Goal: Task Accomplishment & Management: Use online tool/utility

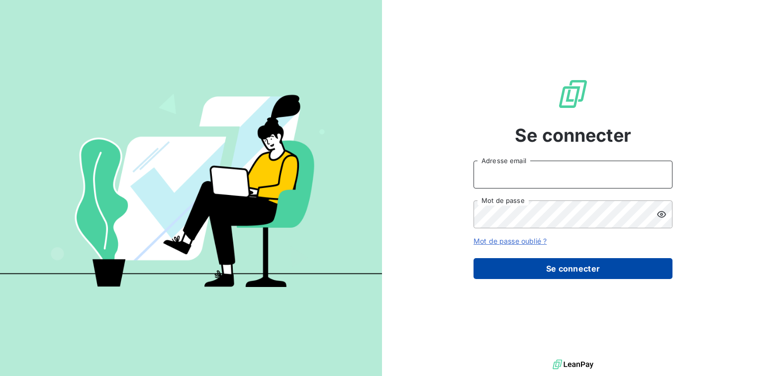
type input "[EMAIL_ADDRESS][DOMAIN_NAME]"
click at [485, 269] on button "Se connecter" at bounding box center [572, 268] width 199 height 21
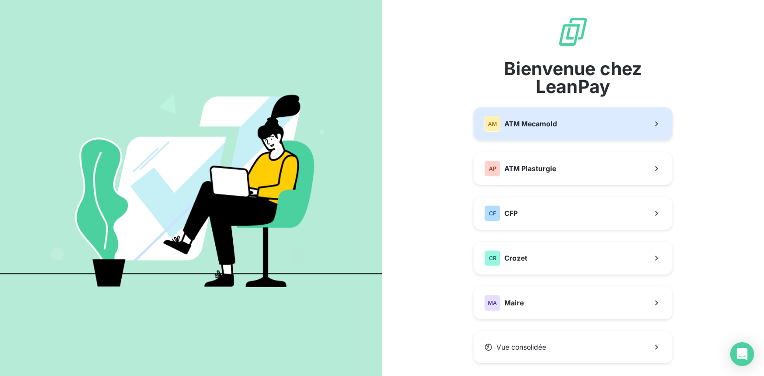
click at [522, 134] on button "AM ATM Mecamold" at bounding box center [572, 123] width 199 height 33
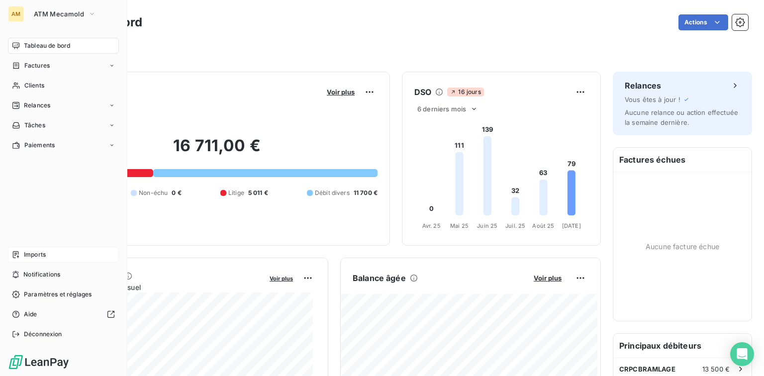
click at [31, 251] on span "Imports" at bounding box center [35, 254] width 22 height 9
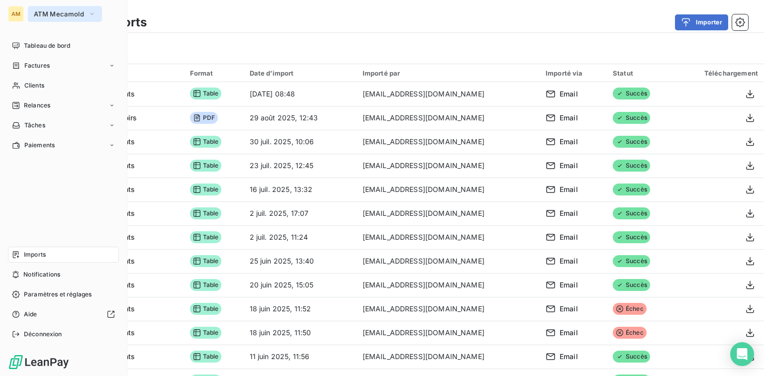
click at [97, 14] on button "ATM Mecamold" at bounding box center [65, 14] width 74 height 16
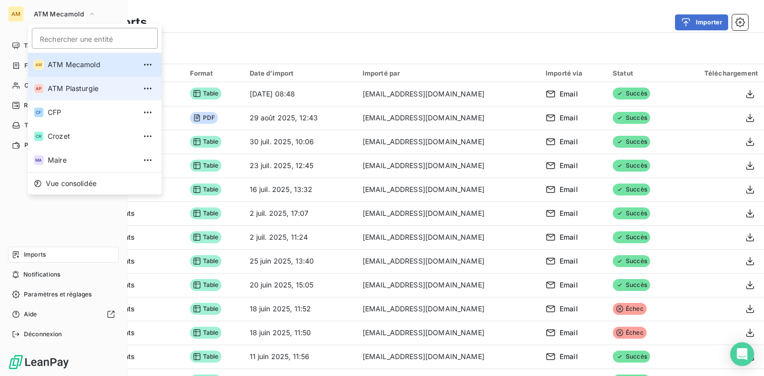
click at [77, 90] on span "ATM Plasturgie" at bounding box center [92, 89] width 88 height 10
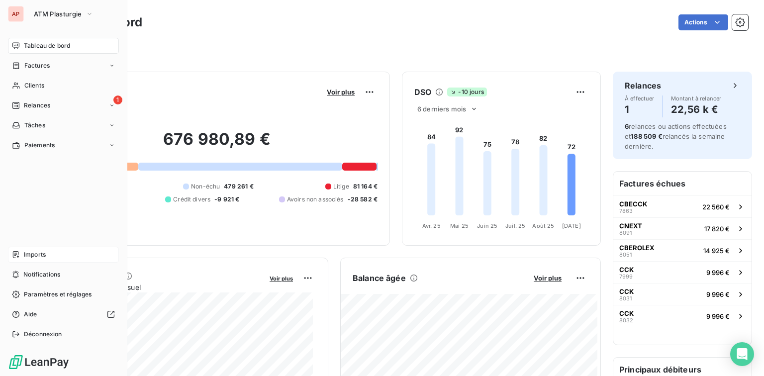
click at [29, 257] on span "Imports" at bounding box center [35, 254] width 22 height 9
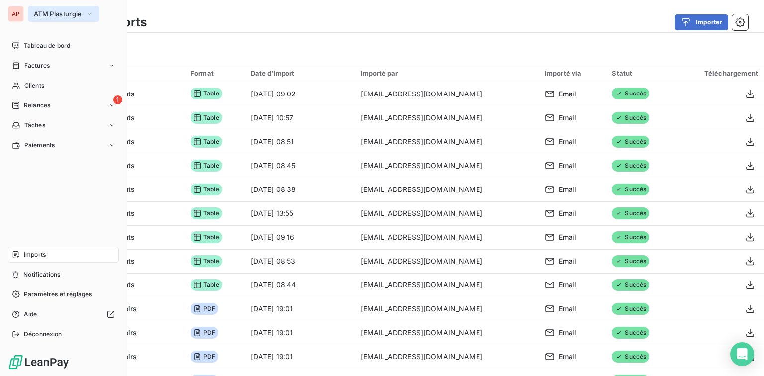
click at [53, 16] on span "ATM Plasturgie" at bounding box center [58, 14] width 48 height 8
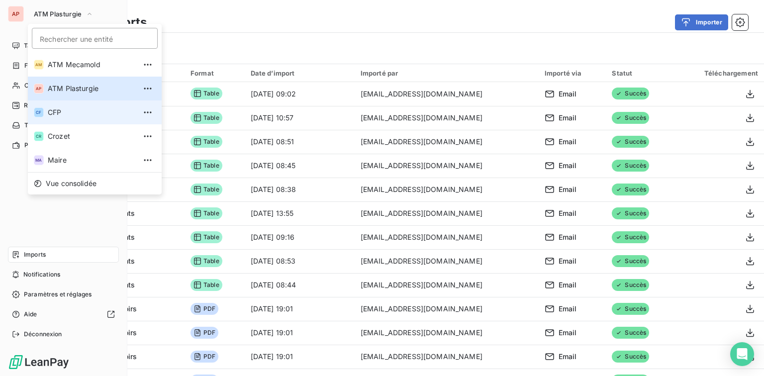
click at [70, 116] on span "CFP" at bounding box center [92, 112] width 88 height 10
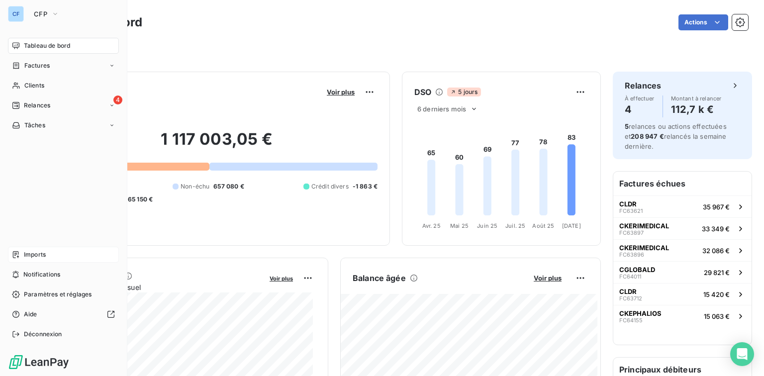
click at [47, 253] on div "Imports" at bounding box center [63, 255] width 111 height 16
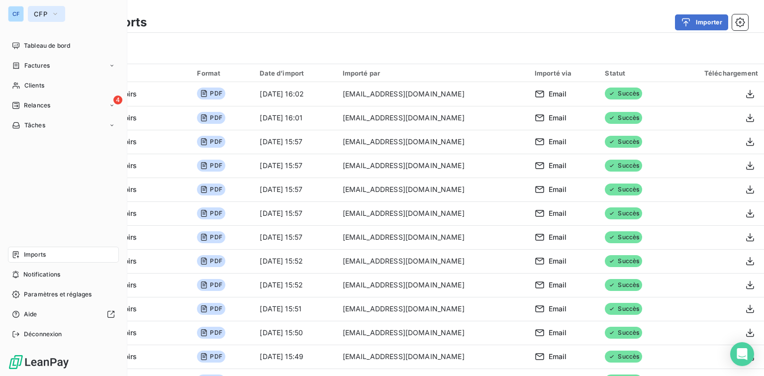
click at [44, 9] on button "CFP" at bounding box center [46, 14] width 37 height 16
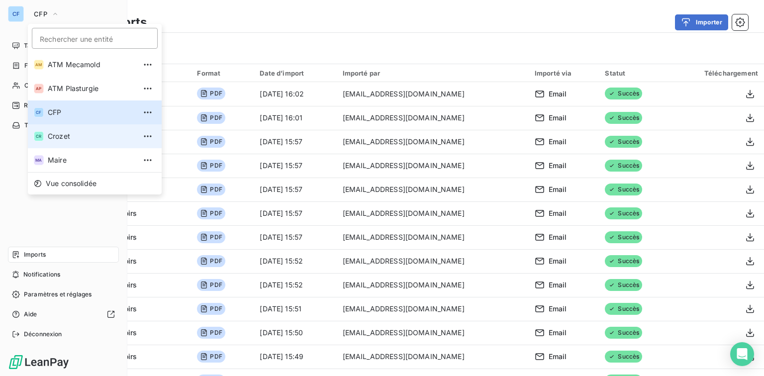
click at [65, 143] on li "CR Crozet" at bounding box center [95, 136] width 134 height 24
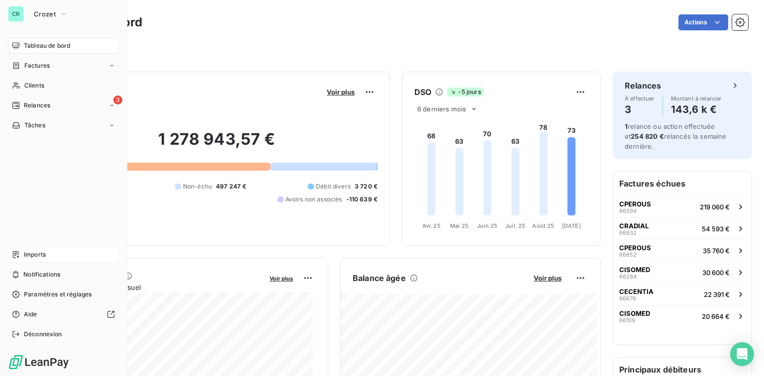
click at [41, 250] on span "Imports" at bounding box center [35, 254] width 22 height 9
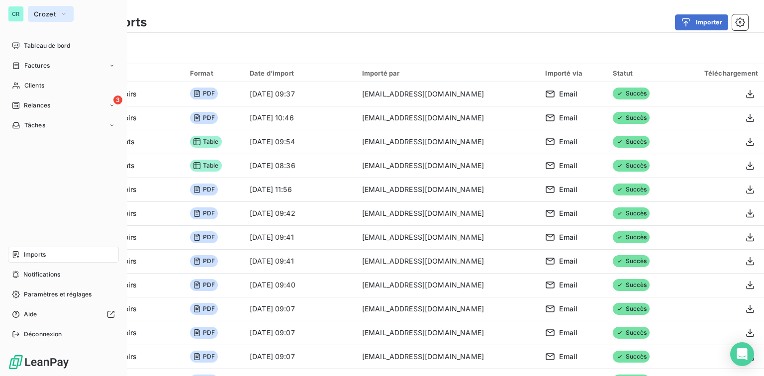
click at [61, 18] on icon "button" at bounding box center [64, 14] width 8 height 10
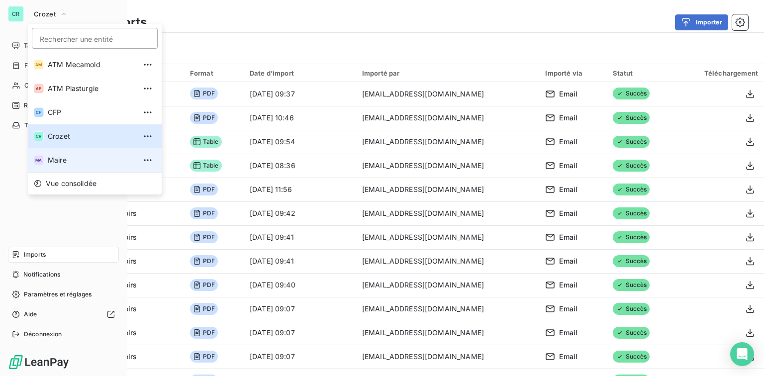
click at [58, 159] on span "Maire" at bounding box center [92, 160] width 88 height 10
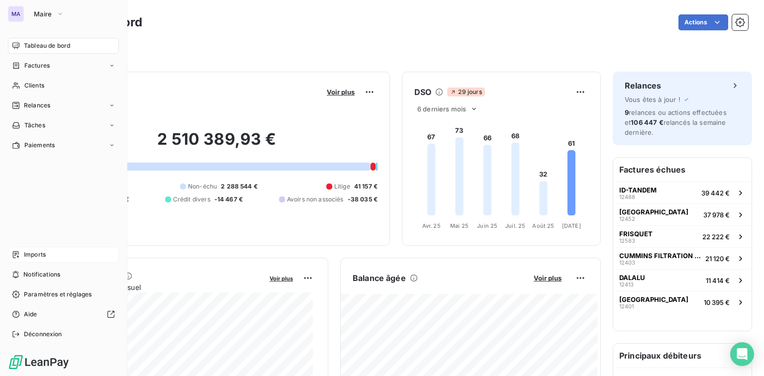
click at [40, 259] on div "Imports" at bounding box center [63, 255] width 111 height 16
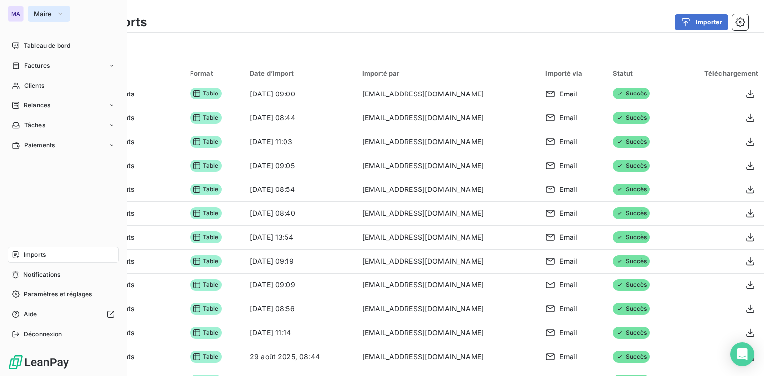
click at [48, 10] on span "Maire" at bounding box center [43, 14] width 18 height 8
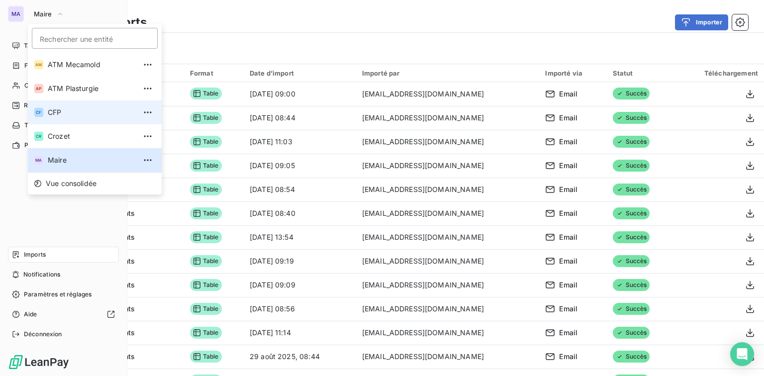
drag, startPoint x: 63, startPoint y: 119, endPoint x: 68, endPoint y: 116, distance: 5.8
click at [68, 116] on li "CF CFP" at bounding box center [95, 112] width 134 height 24
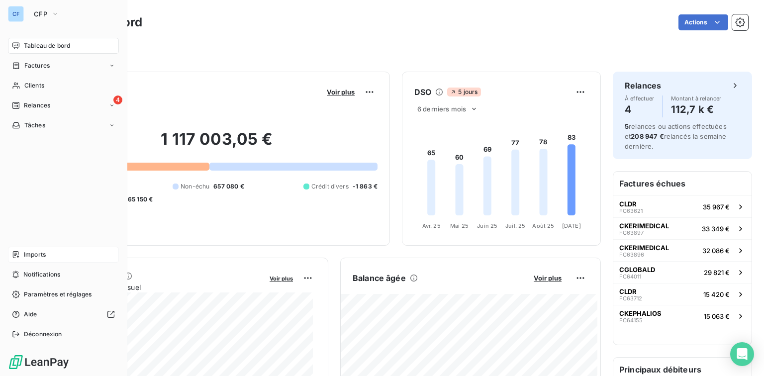
click at [51, 249] on div "Imports" at bounding box center [63, 255] width 111 height 16
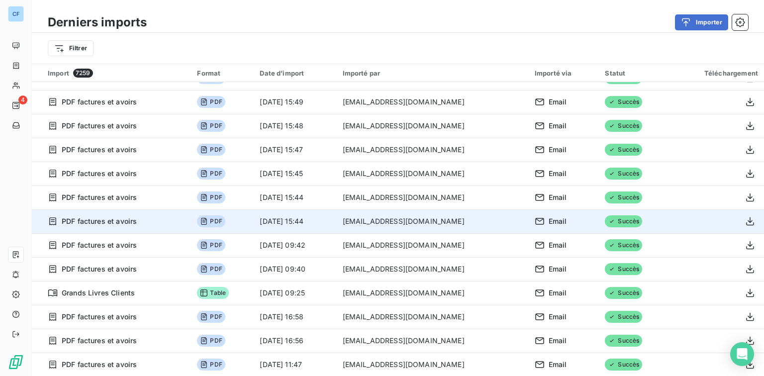
scroll to position [438, 0]
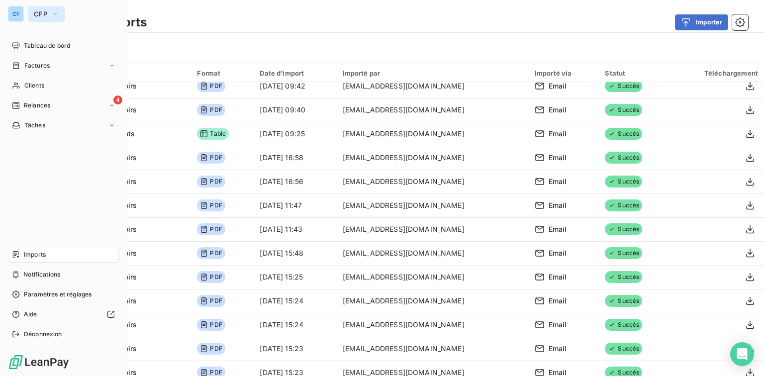
click at [41, 11] on span "CFP" at bounding box center [40, 14] width 13 height 8
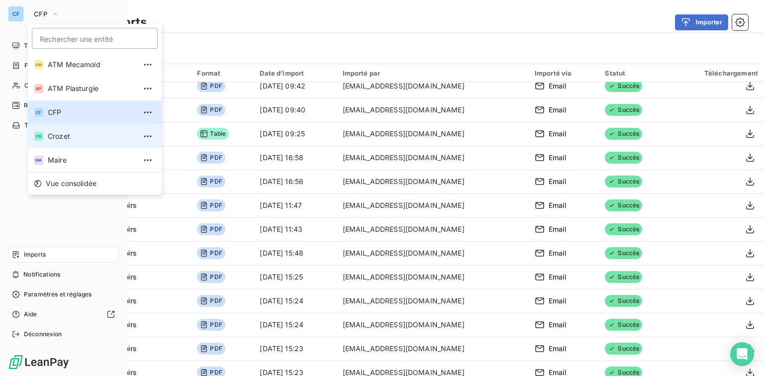
click at [82, 141] on li "CR Crozet" at bounding box center [95, 136] width 134 height 24
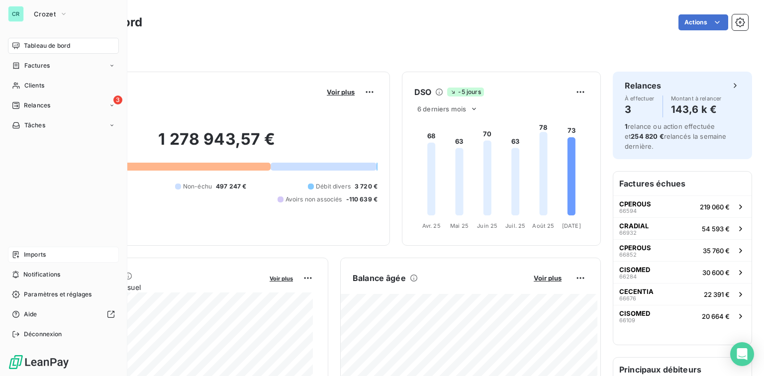
click at [38, 253] on span "Imports" at bounding box center [35, 254] width 22 height 9
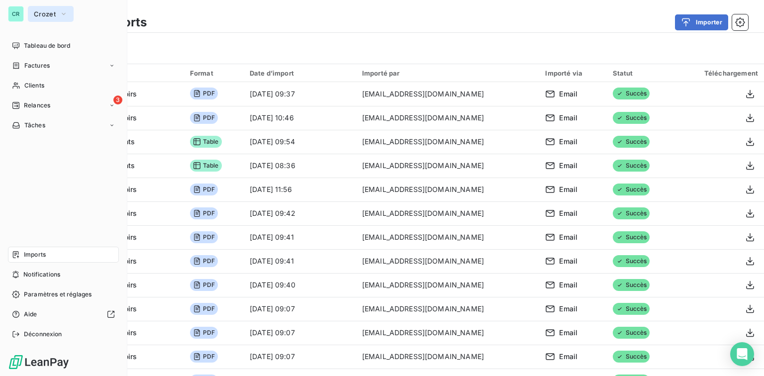
click at [49, 11] on span "Crozet" at bounding box center [45, 14] width 22 height 8
click at [49, 108] on span "Relances" at bounding box center [37, 105] width 26 height 9
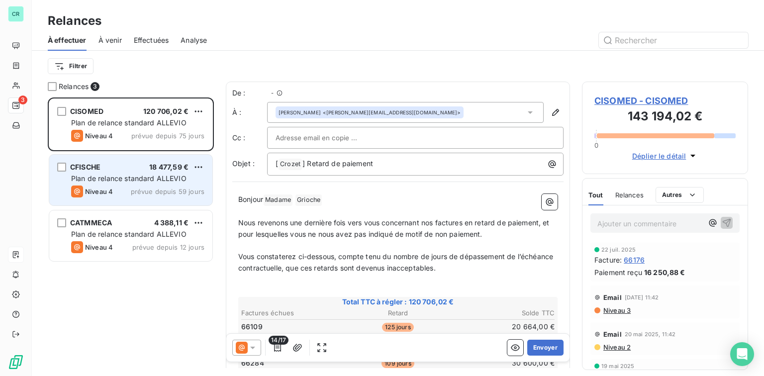
scroll to position [273, 160]
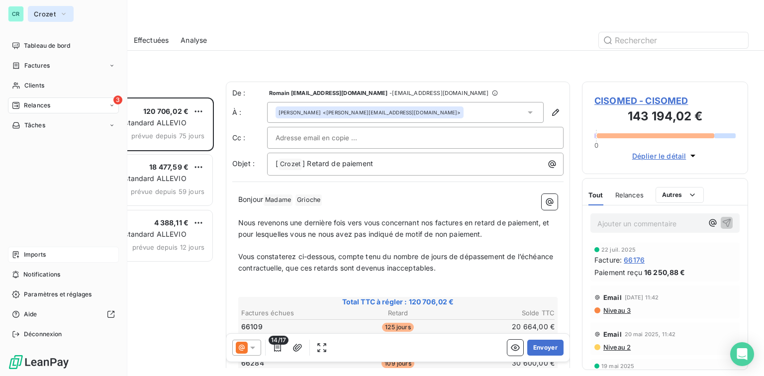
click at [44, 18] on button "Crozet" at bounding box center [51, 14] width 46 height 16
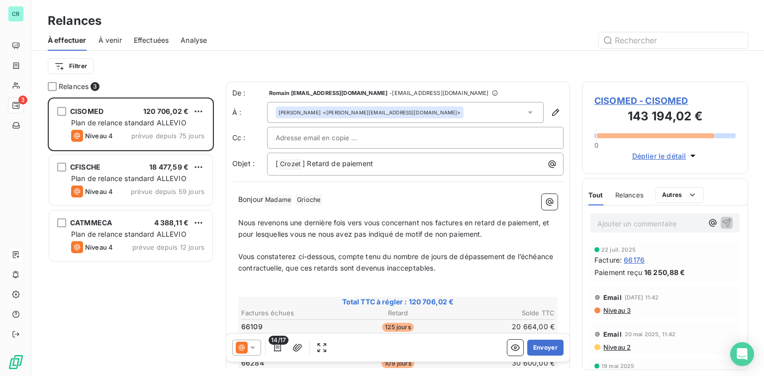
click at [329, 32] on div at bounding box center [483, 40] width 529 height 16
drag, startPoint x: 316, startPoint y: 338, endPoint x: 270, endPoint y: 40, distance: 302.0
click at [275, 33] on div at bounding box center [483, 40] width 529 height 16
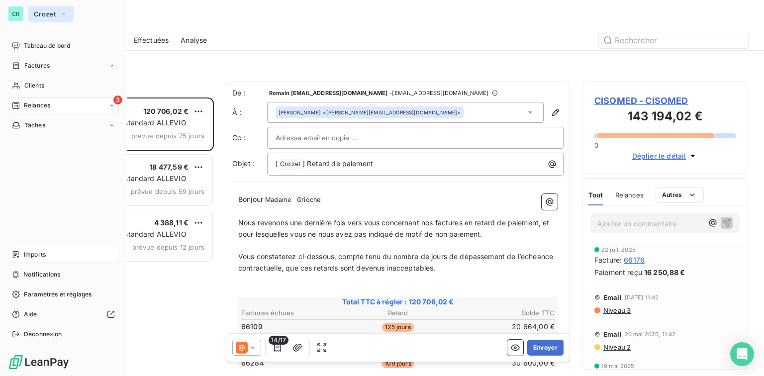
click at [53, 18] on button "Crozet" at bounding box center [51, 14] width 46 height 16
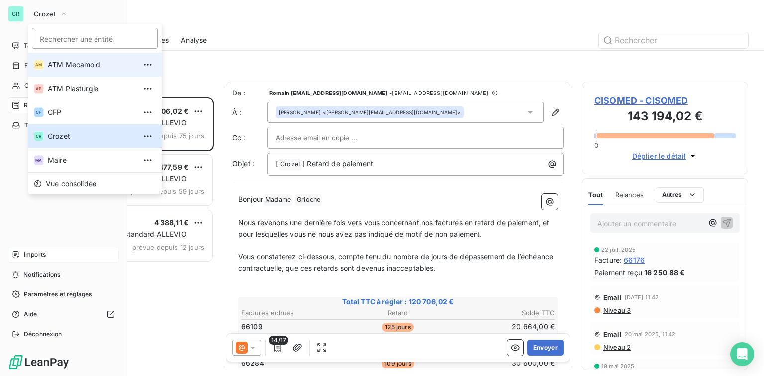
click at [83, 75] on li "AM ATM Mecamold" at bounding box center [95, 65] width 134 height 24
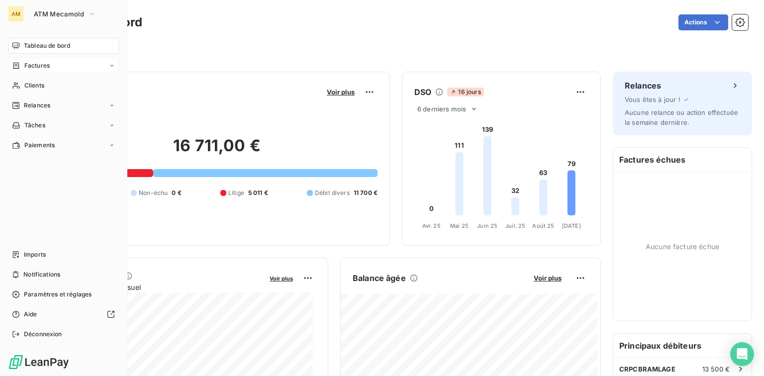
click at [55, 69] on div "Factures" at bounding box center [63, 66] width 111 height 16
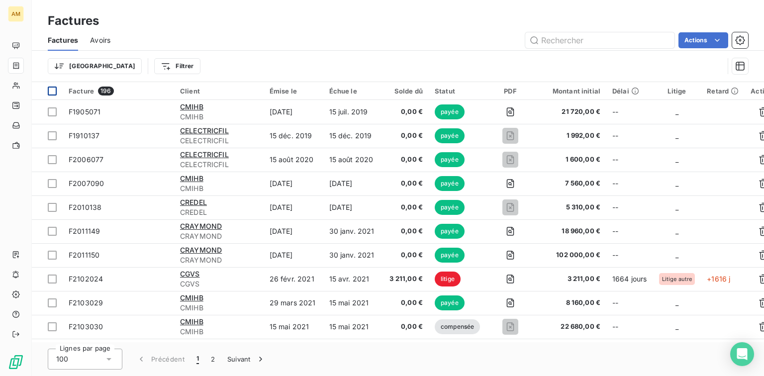
click at [48, 92] on div at bounding box center [52, 91] width 9 height 9
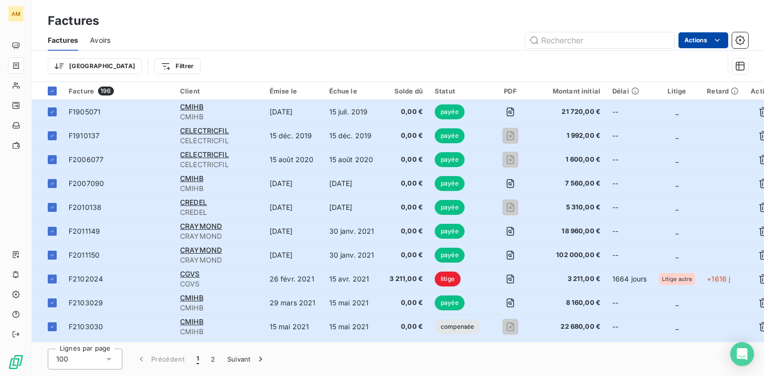
click at [710, 40] on html "AM Factures Factures Avoirs Actions Trier Filtrer Facture 196 Client Émise le É…" at bounding box center [382, 188] width 764 height 376
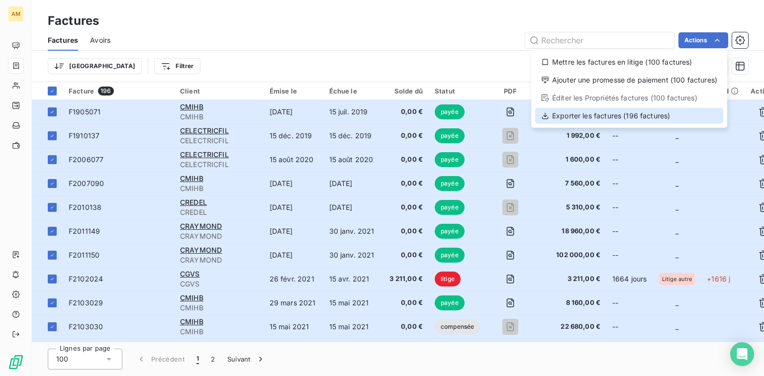
click at [637, 119] on div "Exporter les factures (196 factures)" at bounding box center [629, 116] width 188 height 16
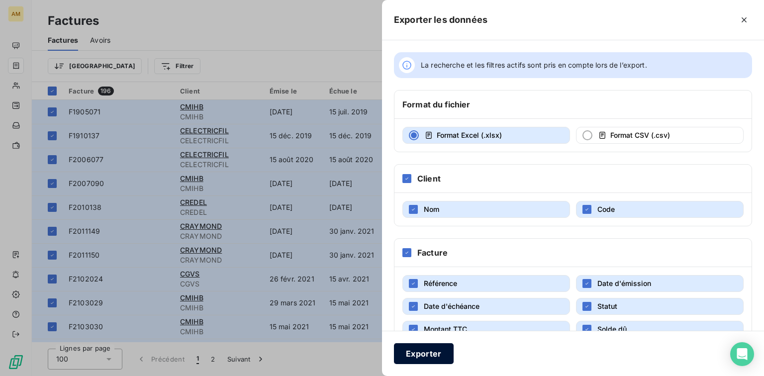
click at [435, 356] on button "Exporter" at bounding box center [424, 353] width 60 height 21
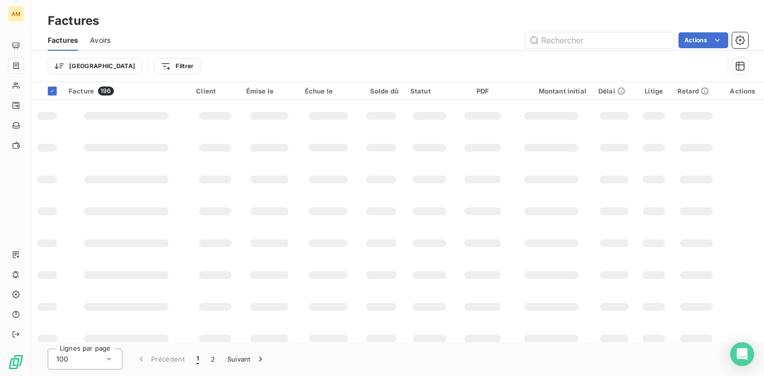
click at [102, 37] on span "Avoirs" at bounding box center [100, 40] width 20 height 10
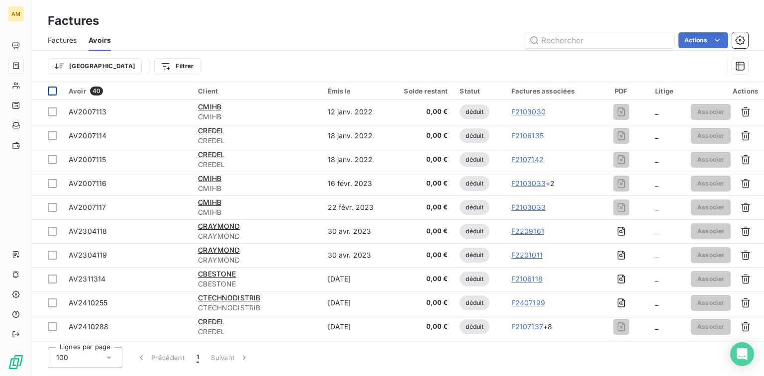
click at [53, 92] on div at bounding box center [52, 91] width 9 height 9
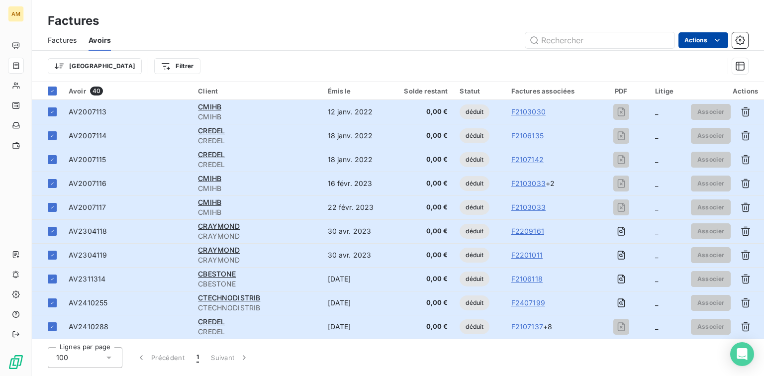
click at [685, 40] on html "AM Factures Factures Avoirs Actions Trier Filtrer Avoir 40 Client Émis le Solde…" at bounding box center [382, 188] width 764 height 376
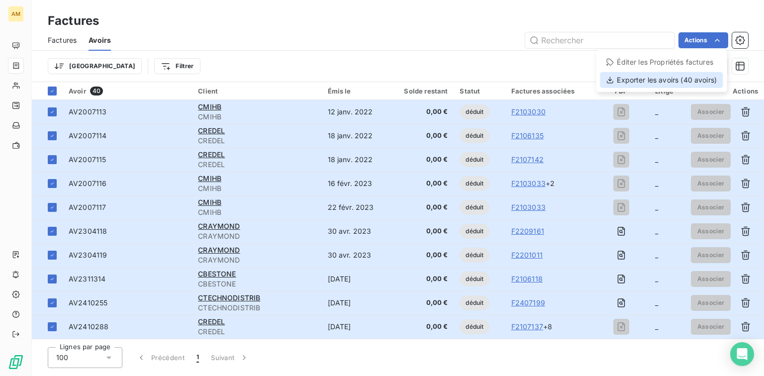
click at [645, 82] on div "Exporter les avoirs (40 avoirs)" at bounding box center [661, 80] width 123 height 16
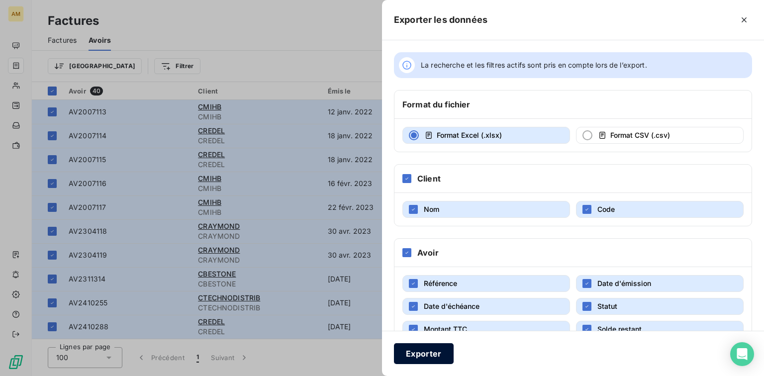
click at [428, 358] on button "Exporter" at bounding box center [424, 353] width 60 height 21
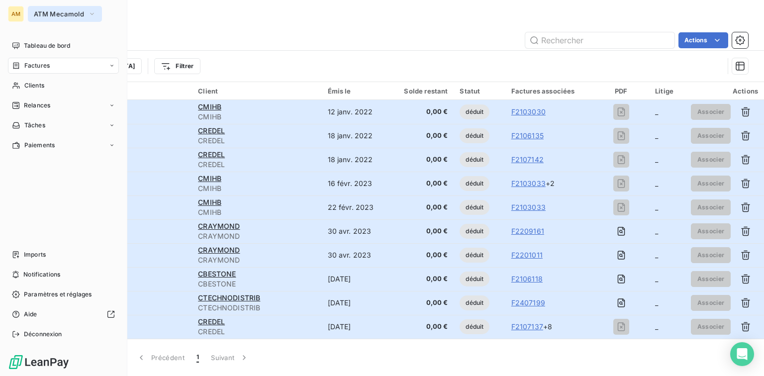
click at [46, 13] on span "ATM Mecamold" at bounding box center [59, 14] width 50 height 8
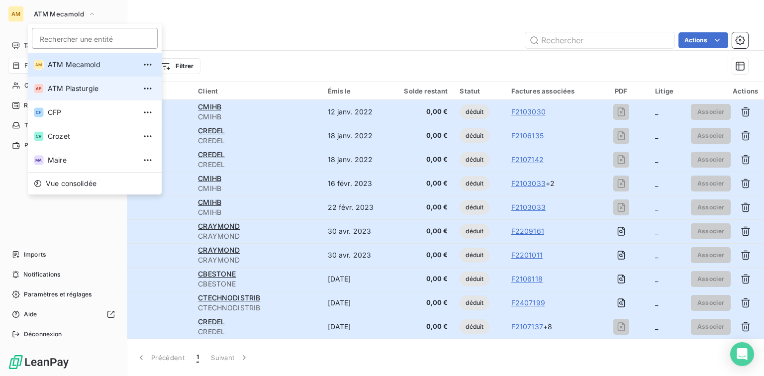
click at [80, 88] on span "ATM Plasturgie" at bounding box center [92, 89] width 88 height 10
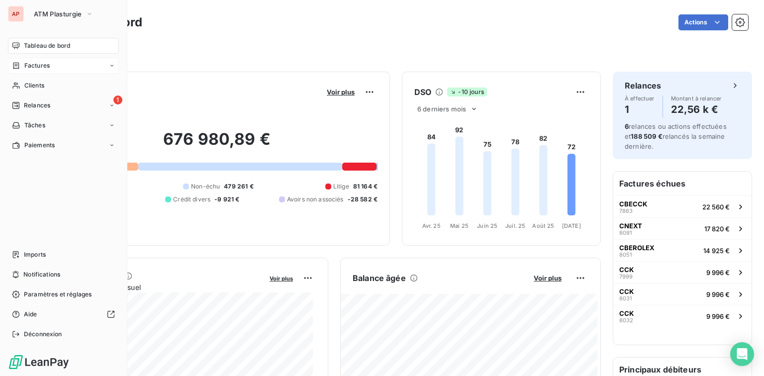
click at [54, 64] on div "Factures" at bounding box center [63, 66] width 111 height 16
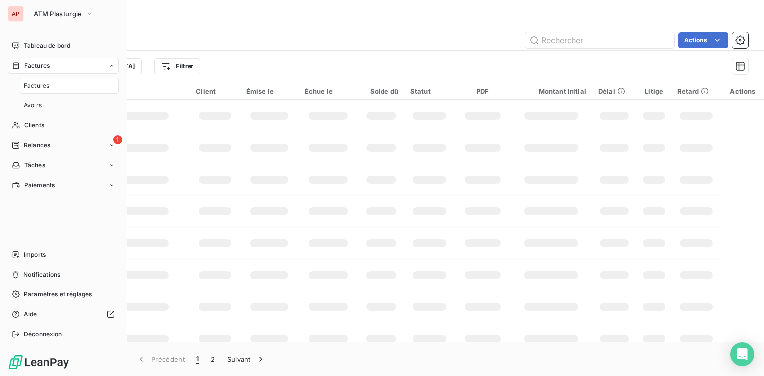
click at [58, 81] on div "Factures" at bounding box center [69, 86] width 99 height 16
click at [62, 84] on div "Factures" at bounding box center [69, 86] width 99 height 16
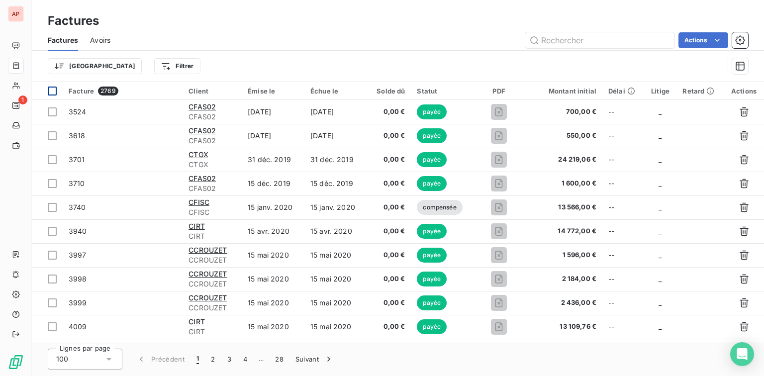
click at [50, 93] on div at bounding box center [52, 91] width 9 height 9
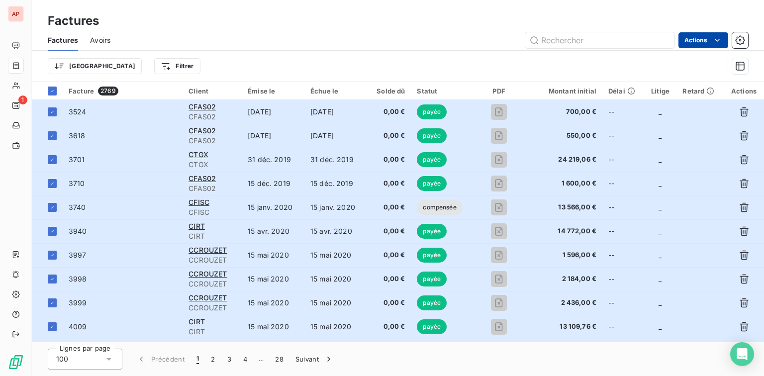
click at [704, 36] on html "AP 1 Factures Factures Avoirs Actions Trier Filtrer Facture 2769 Client Émise l…" at bounding box center [382, 188] width 764 height 376
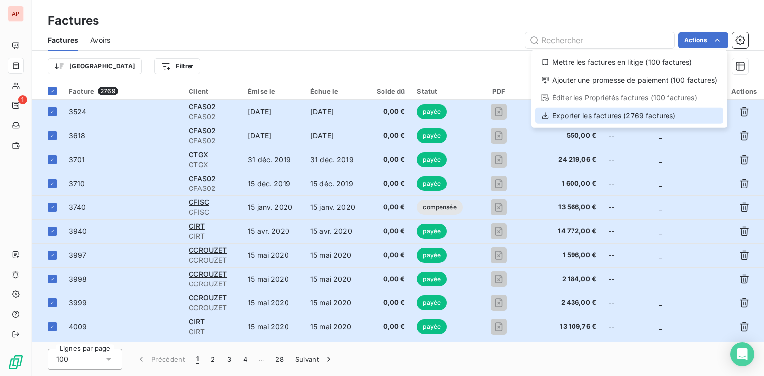
click at [619, 119] on div "Exporter les factures (2769 factures)" at bounding box center [629, 116] width 188 height 16
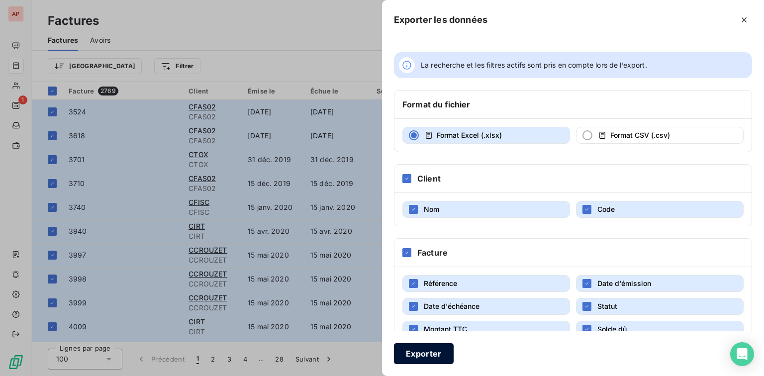
click at [411, 352] on button "Exporter" at bounding box center [424, 353] width 60 height 21
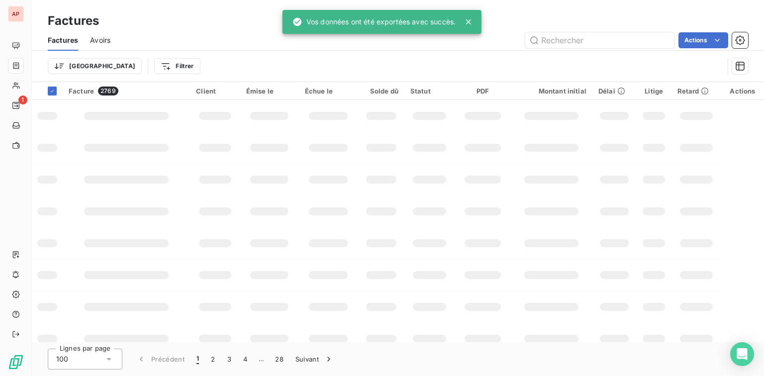
click at [95, 39] on span "Avoirs" at bounding box center [100, 40] width 20 height 10
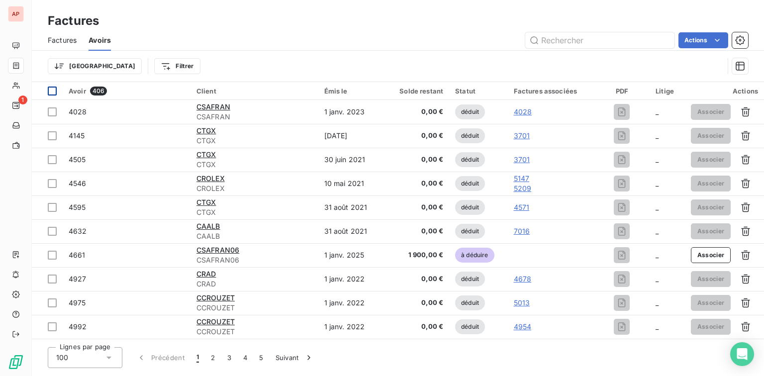
click at [55, 92] on div at bounding box center [52, 91] width 9 height 9
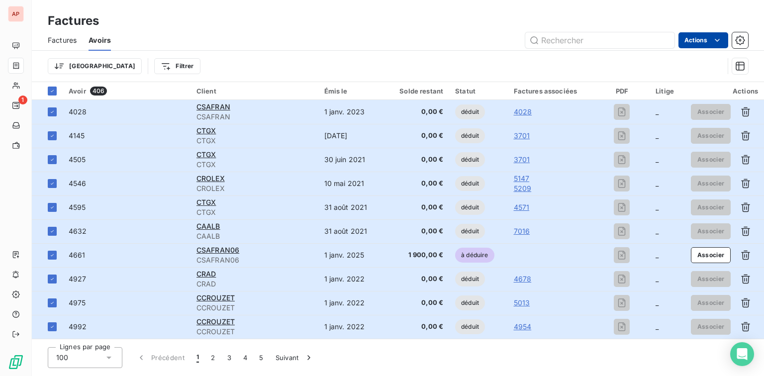
click at [703, 47] on html "AP 1 Factures Factures Avoirs Actions Trier Filtrer Avoir 406 Client Émis le So…" at bounding box center [382, 188] width 764 height 376
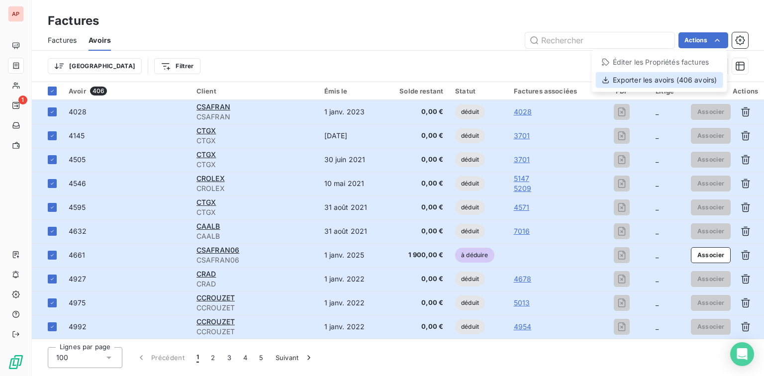
click at [683, 81] on div "Exporter les avoirs (406 avoirs)" at bounding box center [659, 80] width 127 height 16
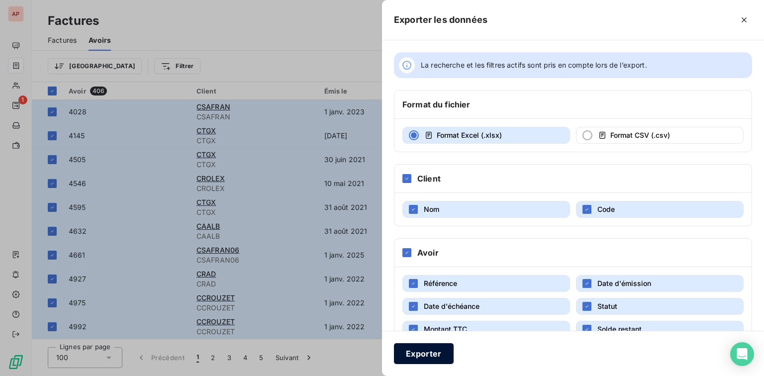
click at [436, 354] on button "Exporter" at bounding box center [424, 353] width 60 height 21
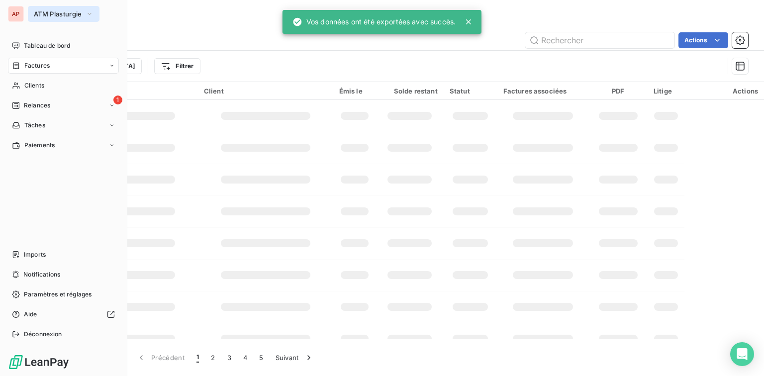
click at [40, 9] on button "ATM Plasturgie" at bounding box center [64, 14] width 72 height 16
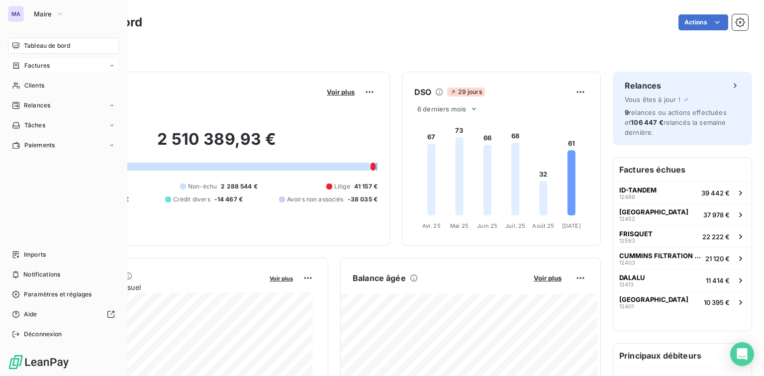
click at [58, 67] on div "Factures" at bounding box center [63, 66] width 111 height 16
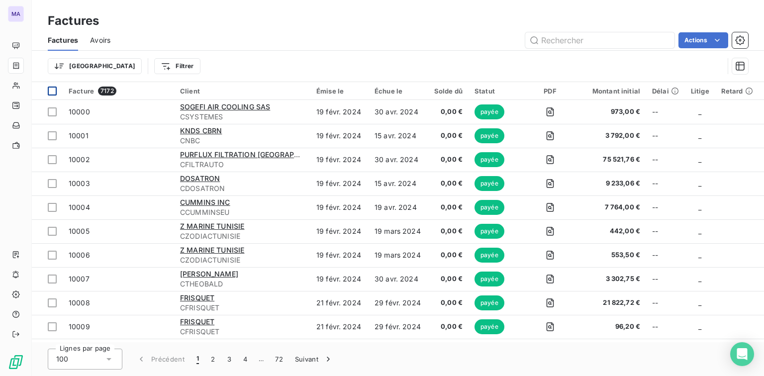
click at [51, 91] on div at bounding box center [52, 91] width 9 height 9
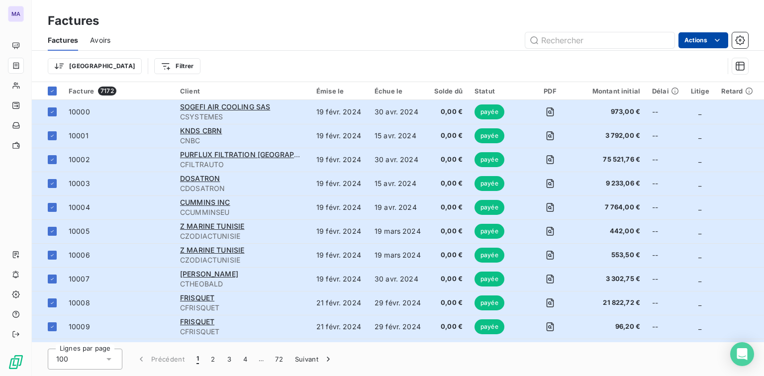
click at [697, 41] on html "MA Factures Factures Avoirs Actions Trier Filtrer Facture 7172 Client Émise le …" at bounding box center [382, 188] width 764 height 376
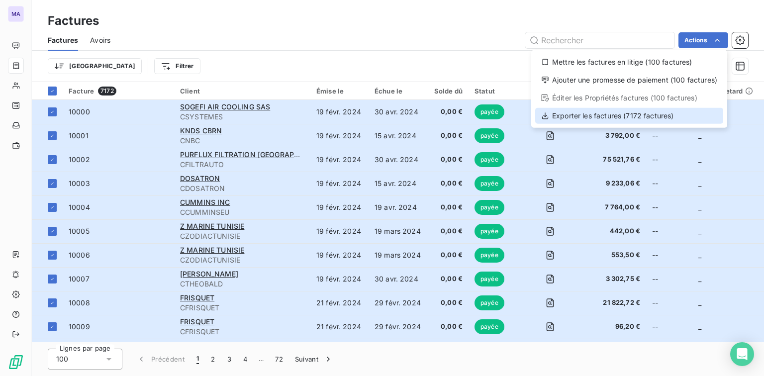
click at [609, 117] on div "Exporter les factures (7172 factures)" at bounding box center [629, 116] width 188 height 16
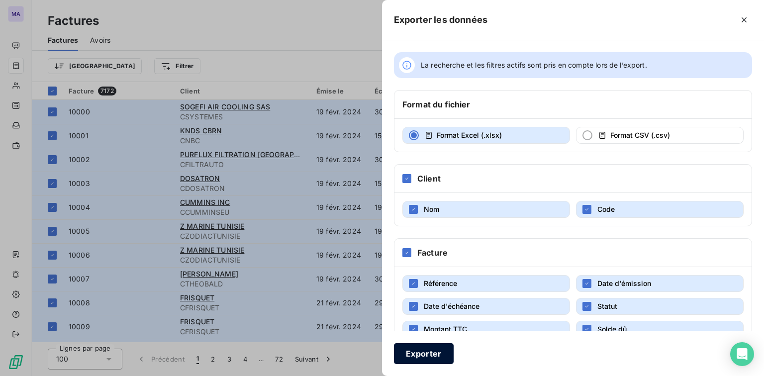
click at [421, 357] on button "Exporter" at bounding box center [424, 353] width 60 height 21
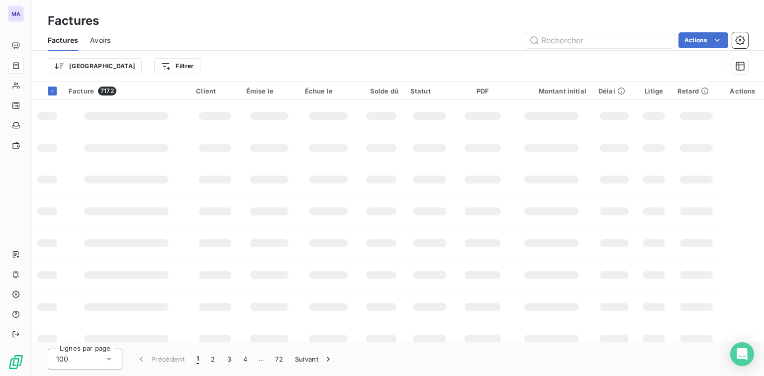
click at [102, 40] on span "Avoirs" at bounding box center [100, 40] width 20 height 10
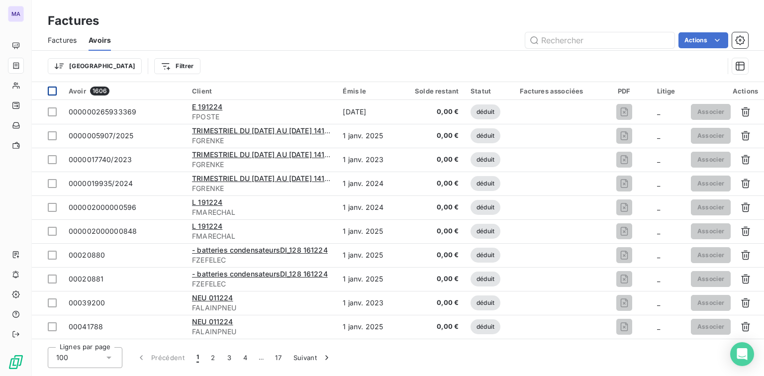
click at [52, 89] on div at bounding box center [52, 91] width 9 height 9
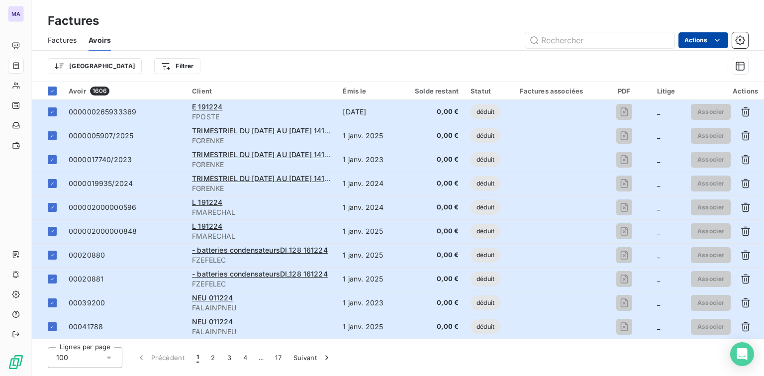
click at [701, 38] on html "MA Factures Factures Avoirs Actions Trier Filtrer Avoir 1606 Client Émis le Sol…" at bounding box center [382, 188] width 764 height 376
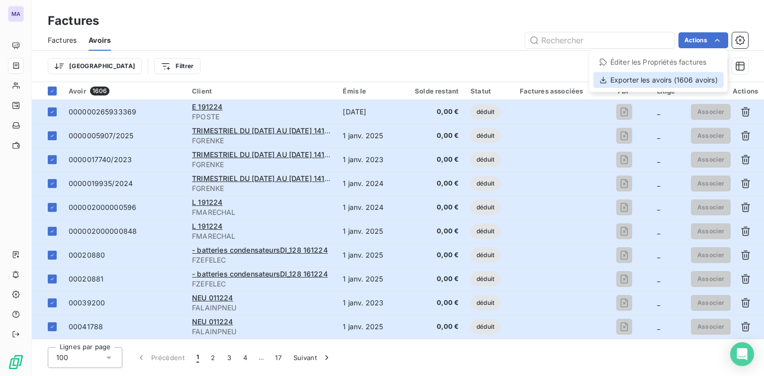
click at [654, 82] on div "Exporter les avoirs (1606 avoirs)" at bounding box center [658, 80] width 130 height 16
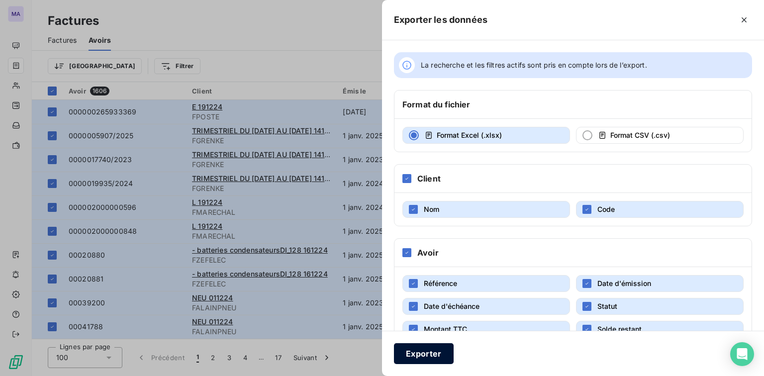
click at [421, 352] on button "Exporter" at bounding box center [424, 353] width 60 height 21
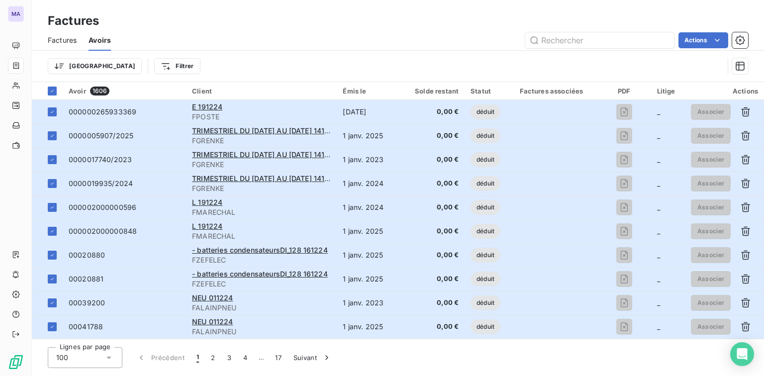
click at [252, 31] on div "Factures Avoirs Actions" at bounding box center [398, 40] width 732 height 21
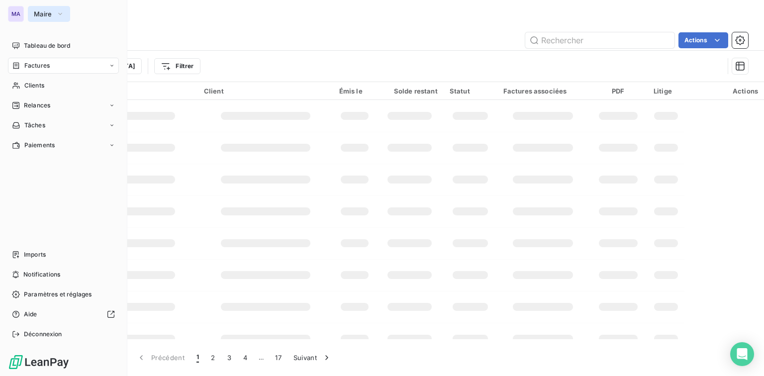
click at [51, 13] on span "Maire" at bounding box center [43, 14] width 18 height 8
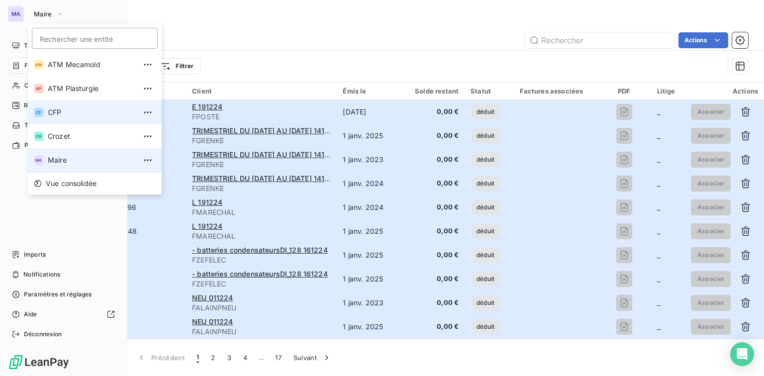
click at [62, 112] on span "CFP" at bounding box center [92, 112] width 88 height 10
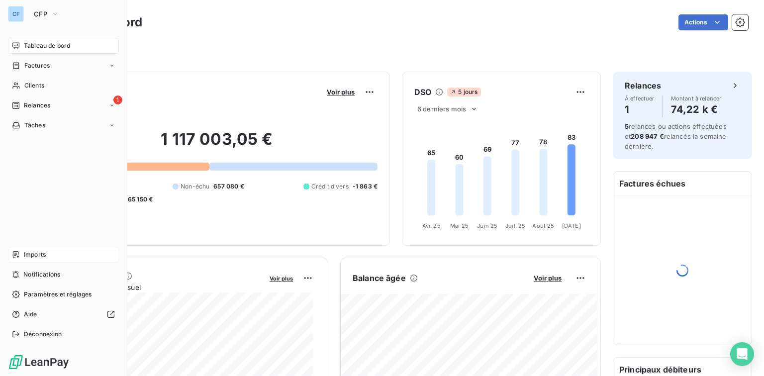
click at [40, 255] on span "Imports" at bounding box center [35, 254] width 22 height 9
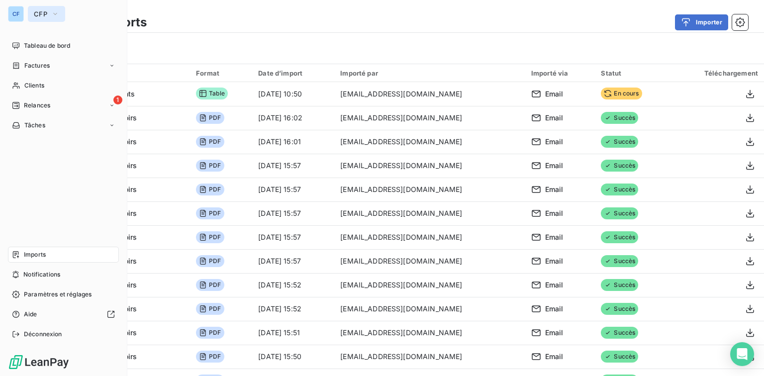
click at [46, 12] on span "CFP" at bounding box center [40, 14] width 13 height 8
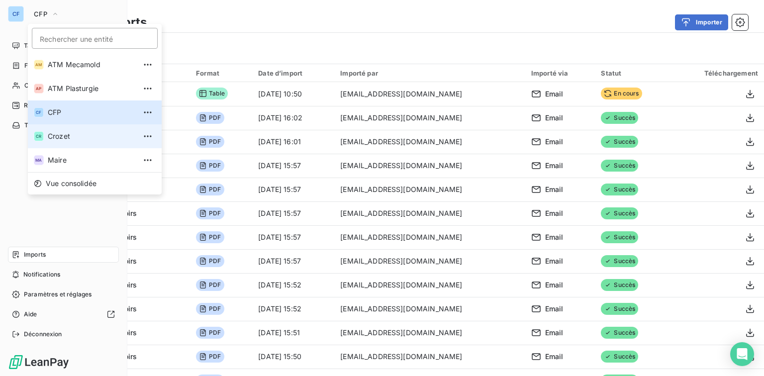
click at [73, 130] on li "CR Crozet" at bounding box center [95, 136] width 134 height 24
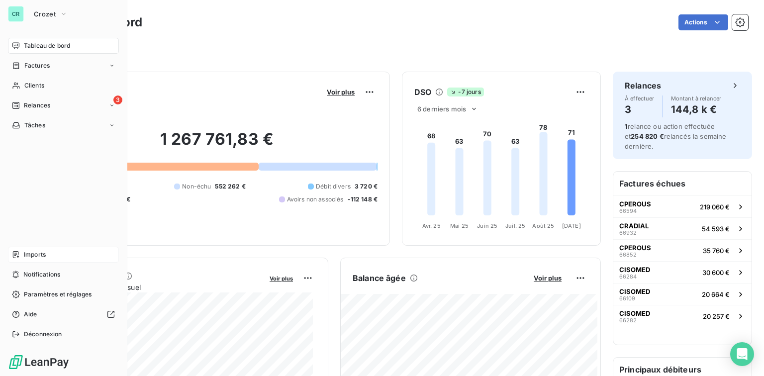
click at [32, 252] on span "Imports" at bounding box center [35, 254] width 22 height 9
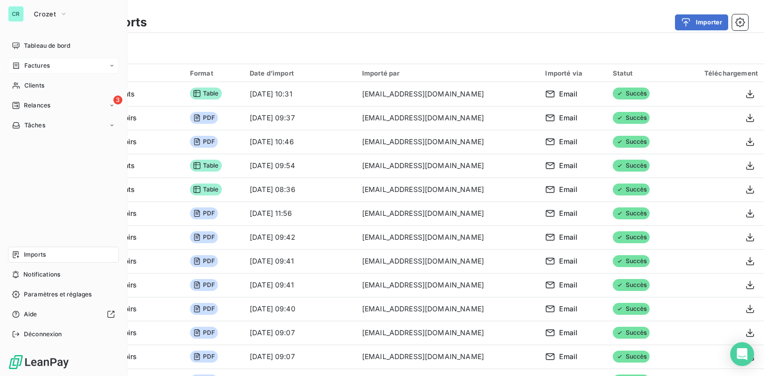
click at [35, 63] on span "Factures" at bounding box center [36, 65] width 25 height 9
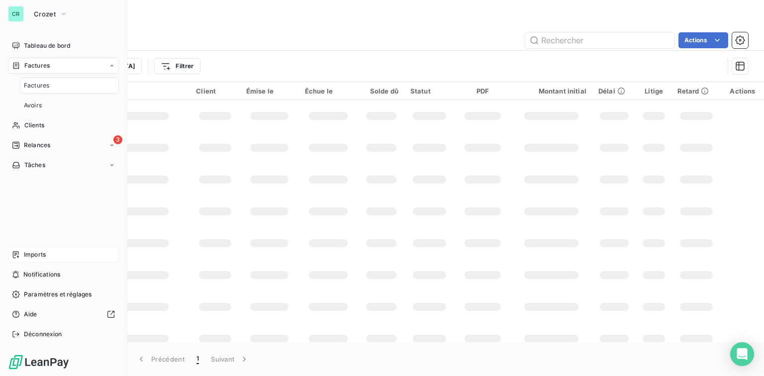
click at [35, 86] on span "Factures" at bounding box center [36, 85] width 25 height 9
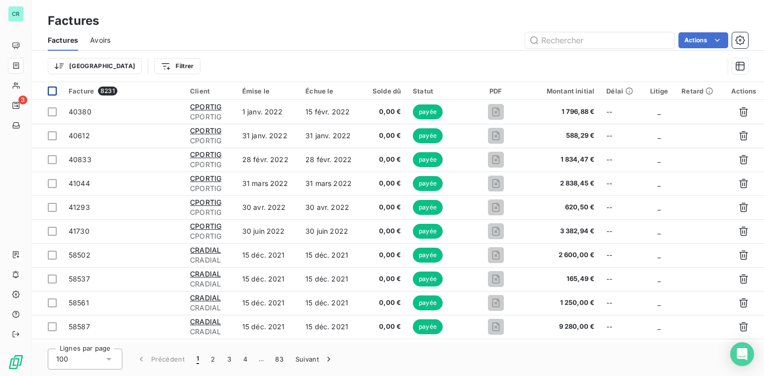
click at [51, 92] on div at bounding box center [52, 91] width 9 height 9
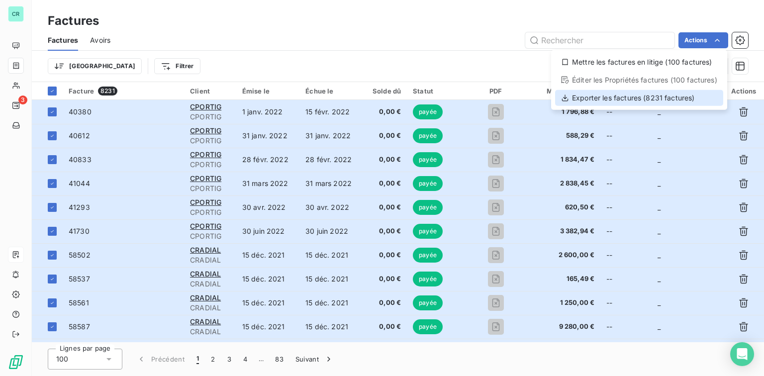
click at [634, 100] on div "Exporter les factures (8231 factures)" at bounding box center [639, 98] width 168 height 16
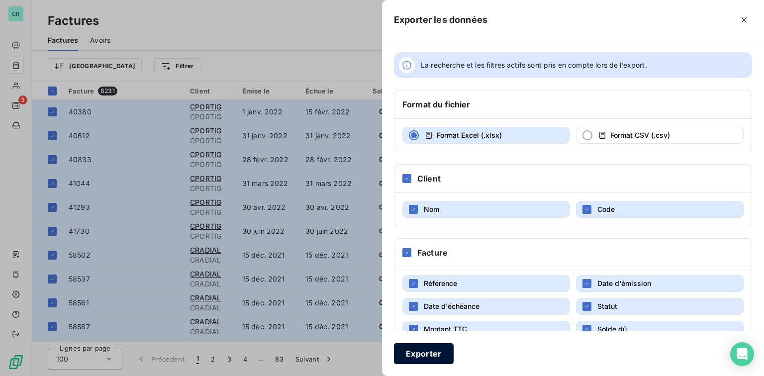
click at [417, 352] on button "Exporter" at bounding box center [424, 353] width 60 height 21
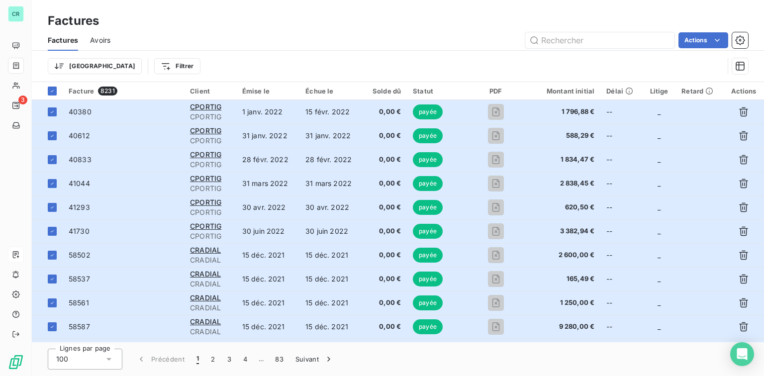
click at [107, 37] on span "Avoirs" at bounding box center [100, 40] width 20 height 10
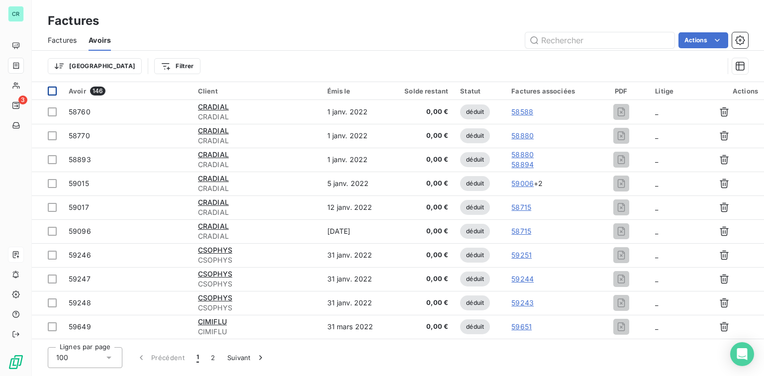
click at [50, 90] on div at bounding box center [52, 91] width 9 height 9
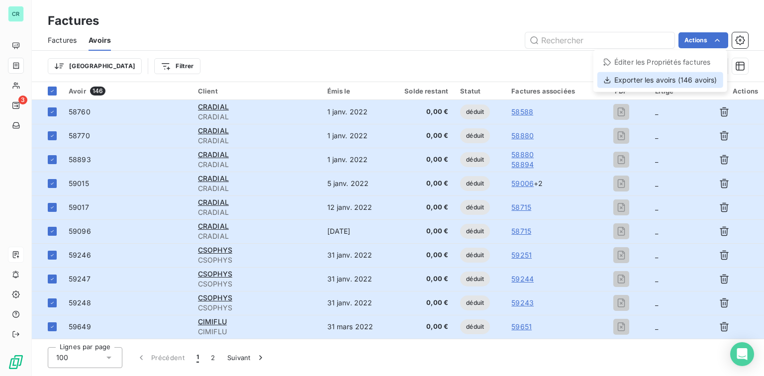
click at [682, 74] on div "Exporter les avoirs (146 avoirs)" at bounding box center [660, 80] width 126 height 16
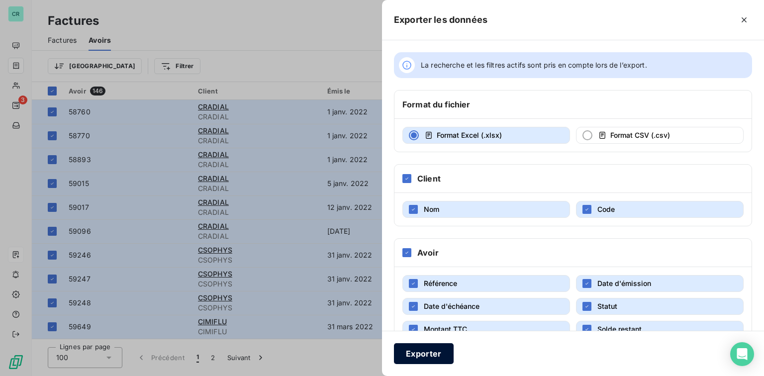
click at [425, 352] on button "Exporter" at bounding box center [424, 353] width 60 height 21
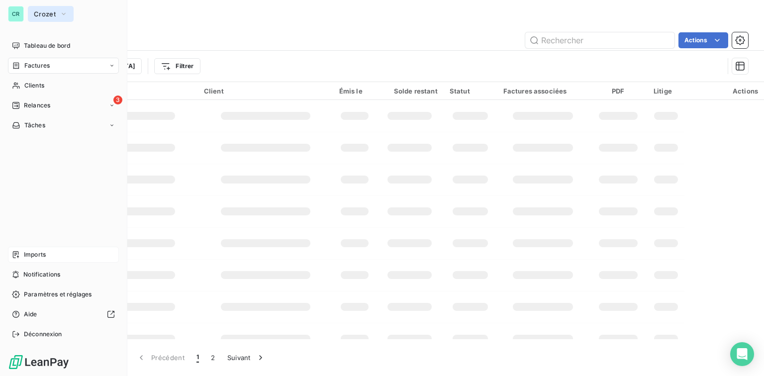
click at [48, 12] on span "Crozet" at bounding box center [45, 14] width 22 height 8
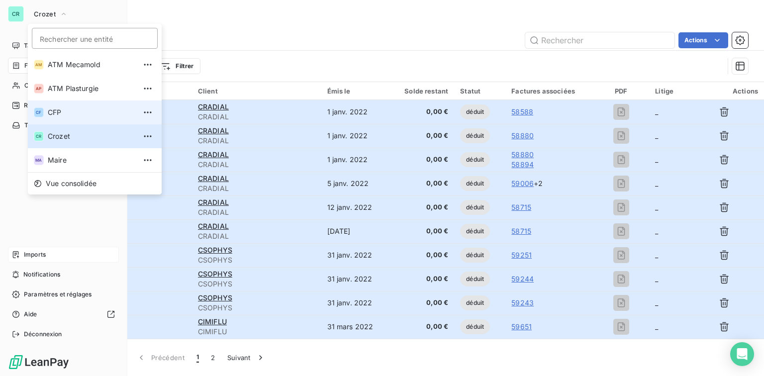
click at [70, 115] on span "CFP" at bounding box center [92, 112] width 88 height 10
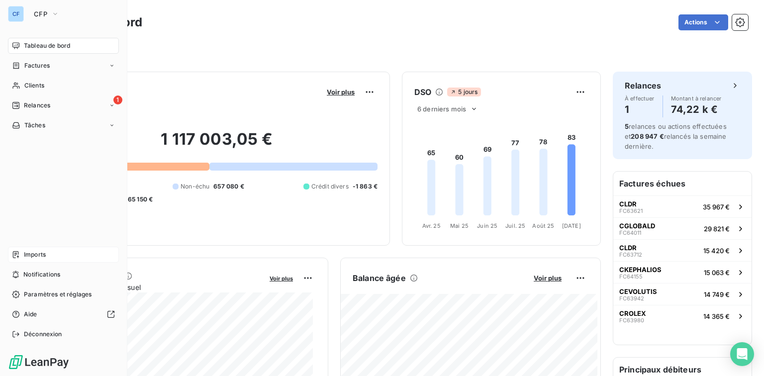
click at [42, 255] on span "Imports" at bounding box center [35, 254] width 22 height 9
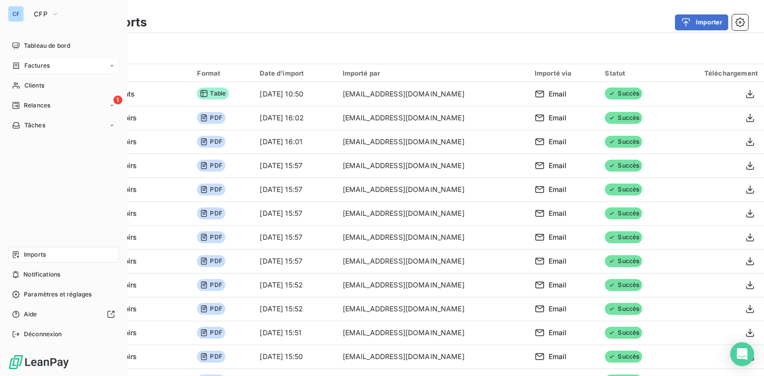
click at [39, 66] on span "Factures" at bounding box center [36, 65] width 25 height 9
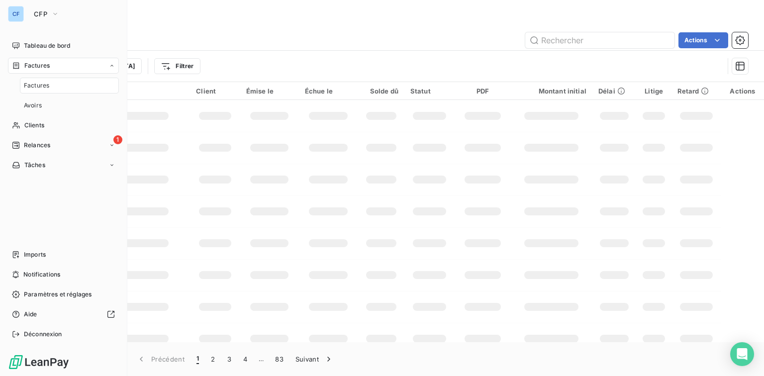
click at [38, 87] on span "Factures" at bounding box center [36, 85] width 25 height 9
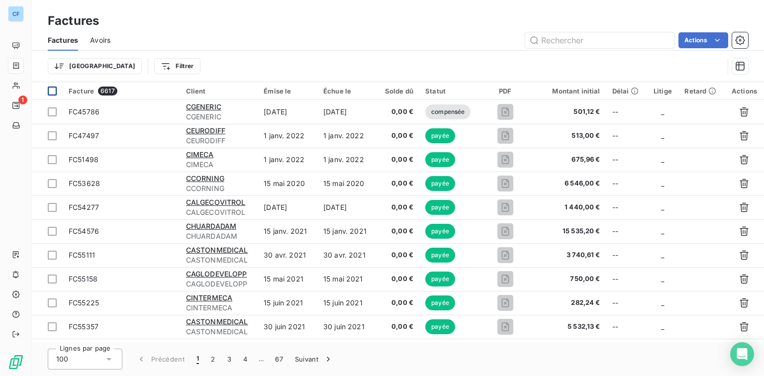
click at [51, 91] on div at bounding box center [52, 91] width 9 height 9
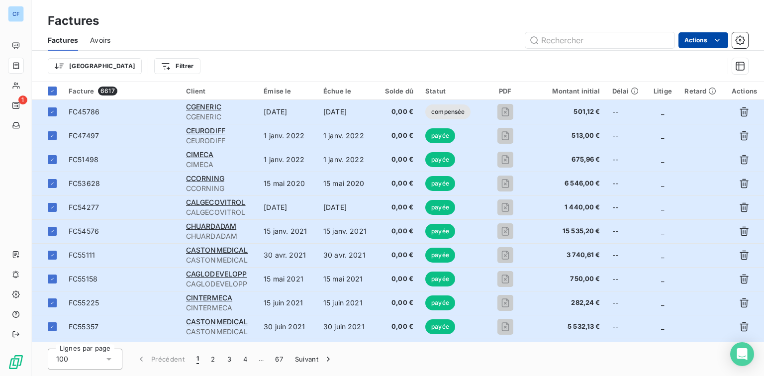
click at [697, 37] on html "CF 1 Factures Factures Avoirs Actions Trier Filtrer Facture 6617 Client Émise l…" at bounding box center [382, 188] width 764 height 376
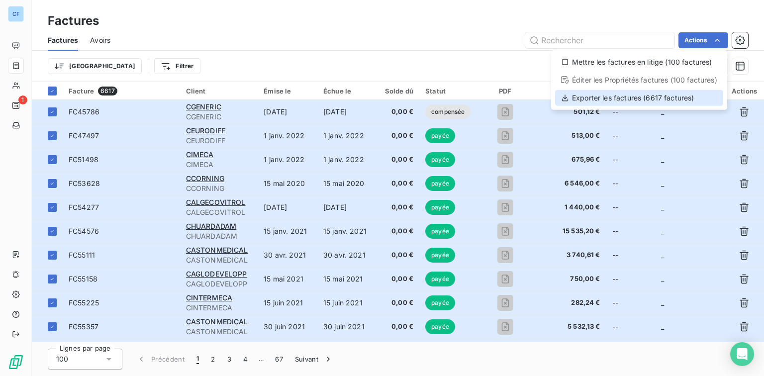
click at [663, 97] on div "Exporter les factures (6617 factures)" at bounding box center [639, 98] width 168 height 16
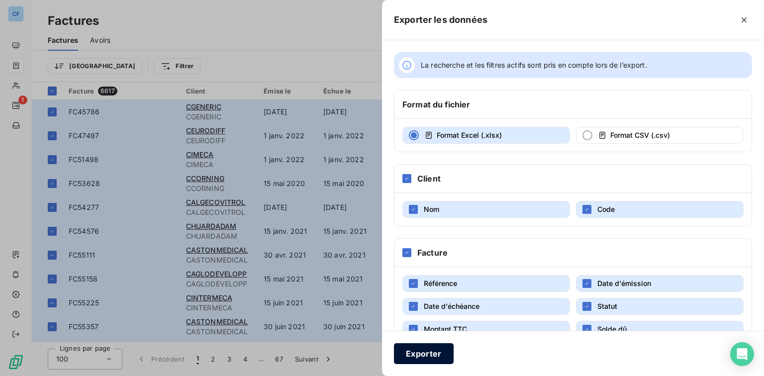
click at [436, 350] on button "Exporter" at bounding box center [424, 353] width 60 height 21
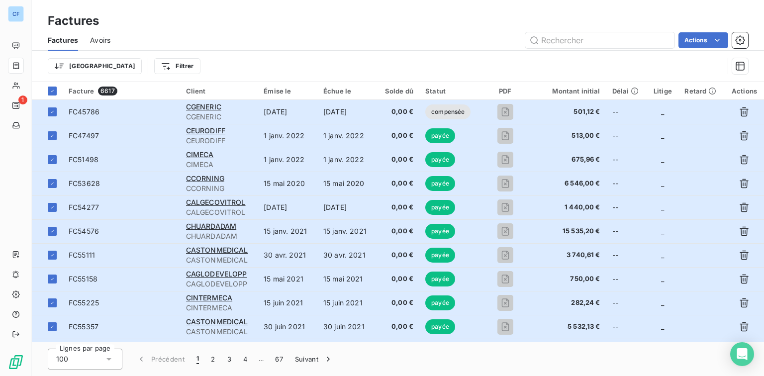
click at [99, 40] on span "Avoirs" at bounding box center [100, 40] width 20 height 10
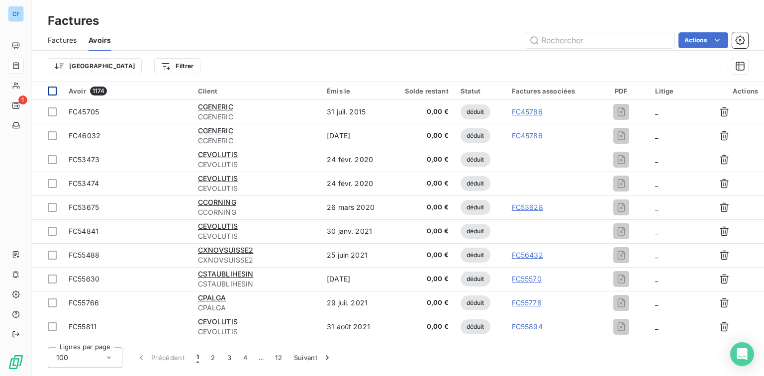
click at [52, 91] on div at bounding box center [52, 91] width 9 height 9
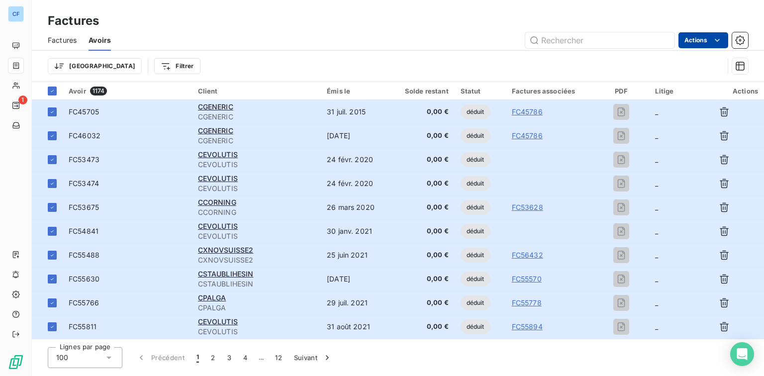
click at [708, 40] on html "CF 1 Factures Factures Avoirs Actions Trier Filtrer Avoir 1174 Client Émis le S…" at bounding box center [382, 188] width 764 height 376
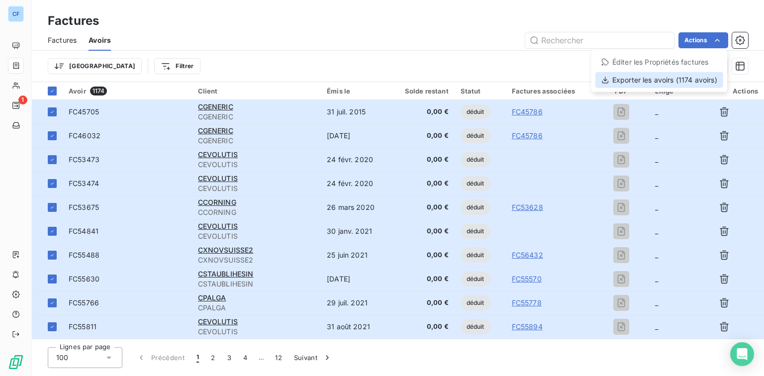
click at [674, 82] on div "Exporter les avoirs (1174 avoirs)" at bounding box center [659, 80] width 128 height 16
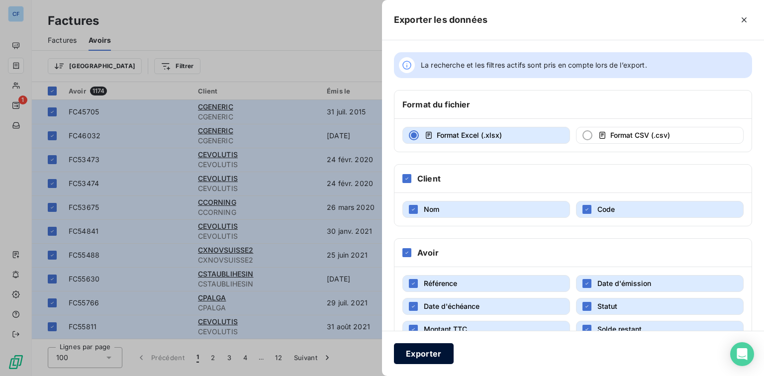
click at [406, 348] on button "Exporter" at bounding box center [424, 353] width 60 height 21
